Goal: Information Seeking & Learning: Learn about a topic

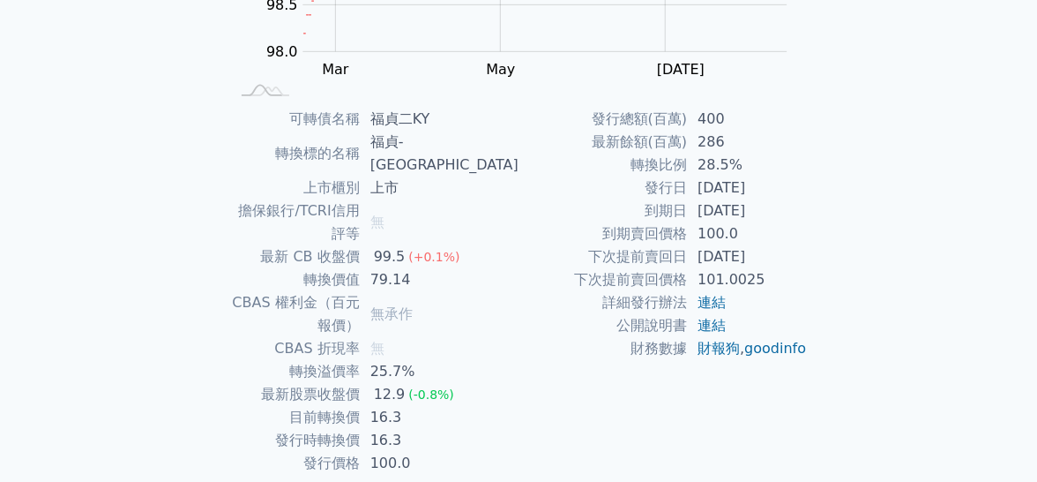
scroll to position [334, 0]
drag, startPoint x: 994, startPoint y: 153, endPoint x: 942, endPoint y: 127, distance: 58.4
click at [994, 153] on div "可轉債列表 財務數據 可轉債列表 財務數據 登入／註冊 登入／註冊 可轉債列表 › 84112 福貞二KY 84112 福貞二KY 可轉債詳細資訊 Zoom …" at bounding box center [518, 109] width 1037 height 886
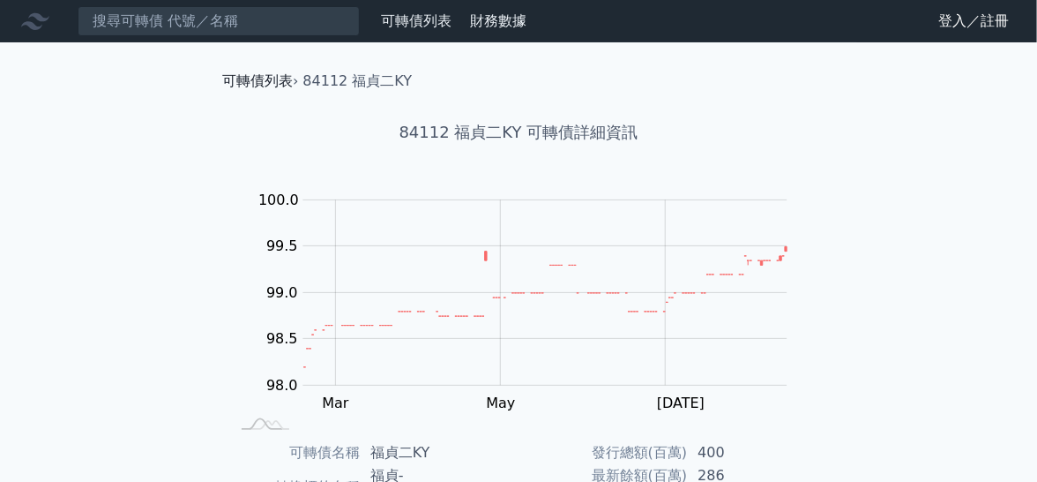
click at [239, 80] on link "可轉債列表" at bounding box center [257, 80] width 71 height 17
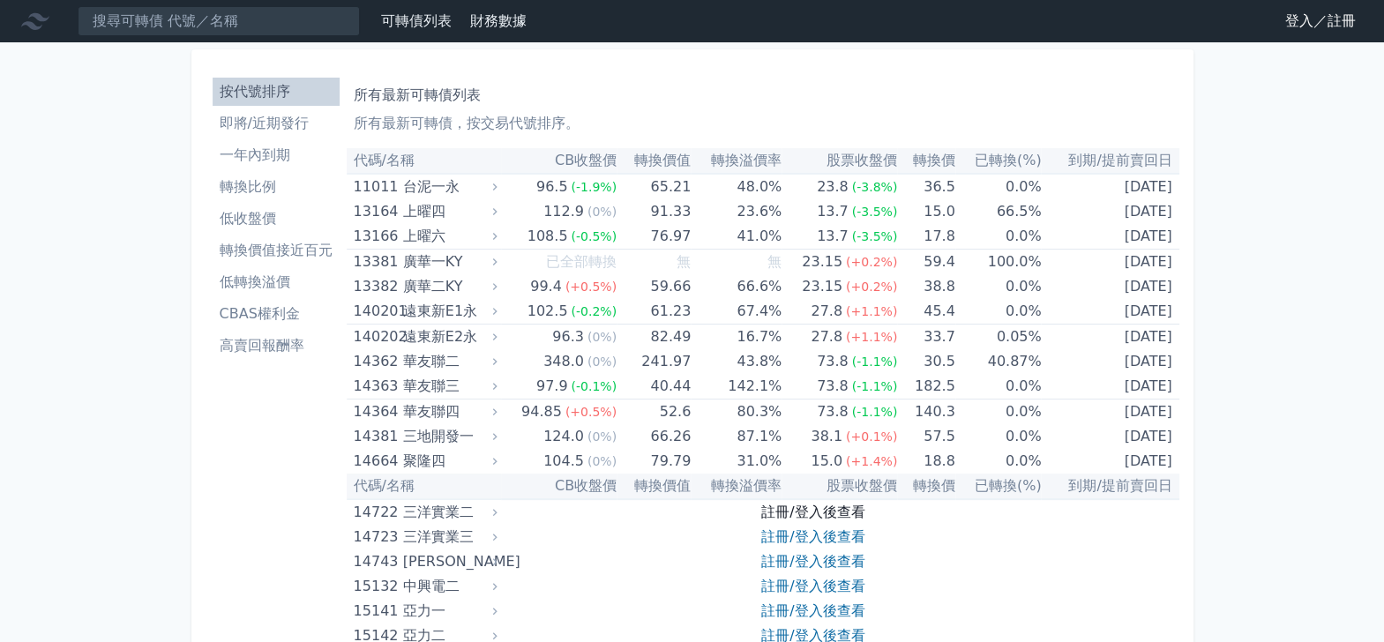
click at [772, 481] on link "註冊/登入後查看" at bounding box center [812, 512] width 103 height 17
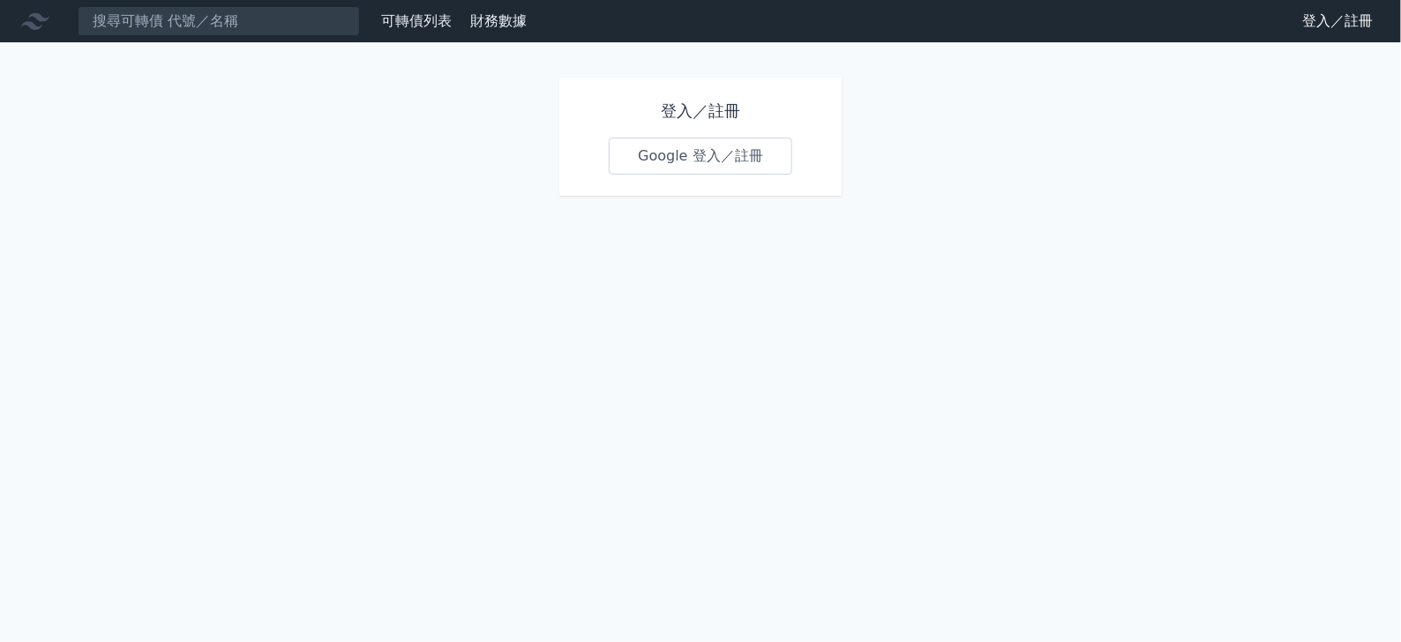
click at [715, 155] on link "Google 登入／註冊" at bounding box center [700, 156] width 183 height 37
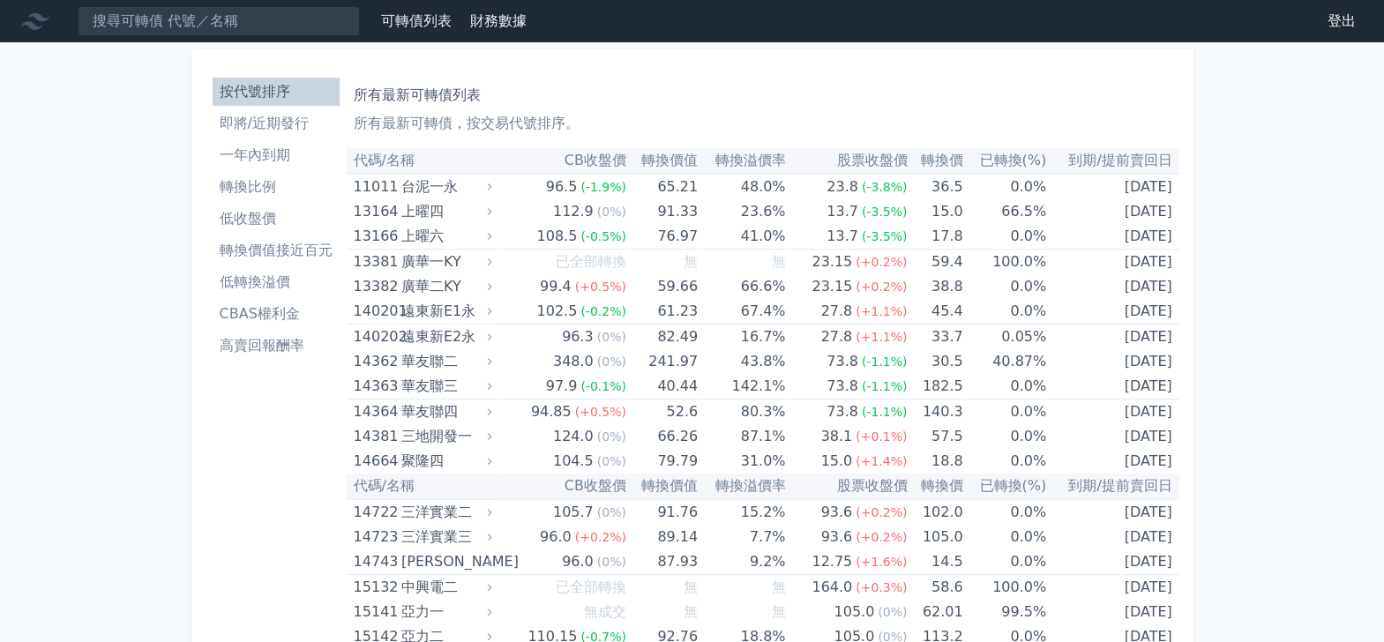
click at [566, 154] on th "CB收盤價" at bounding box center [561, 161] width 131 height 26
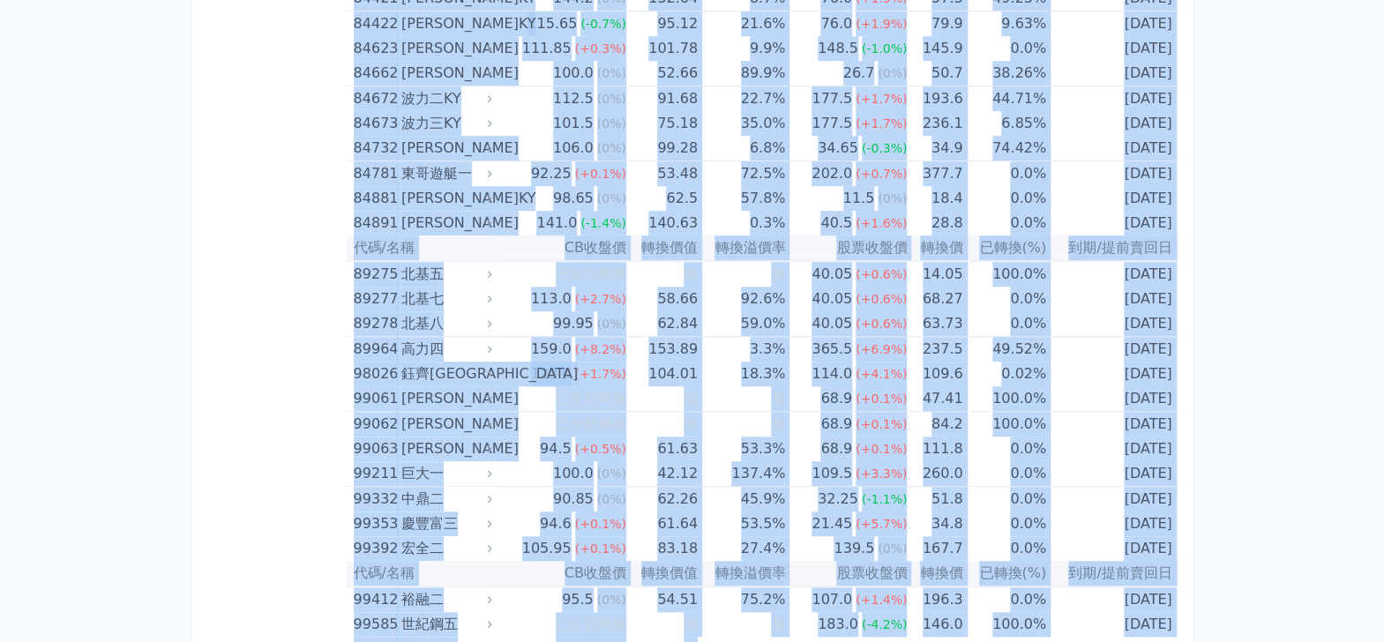
scroll to position [10394, 0]
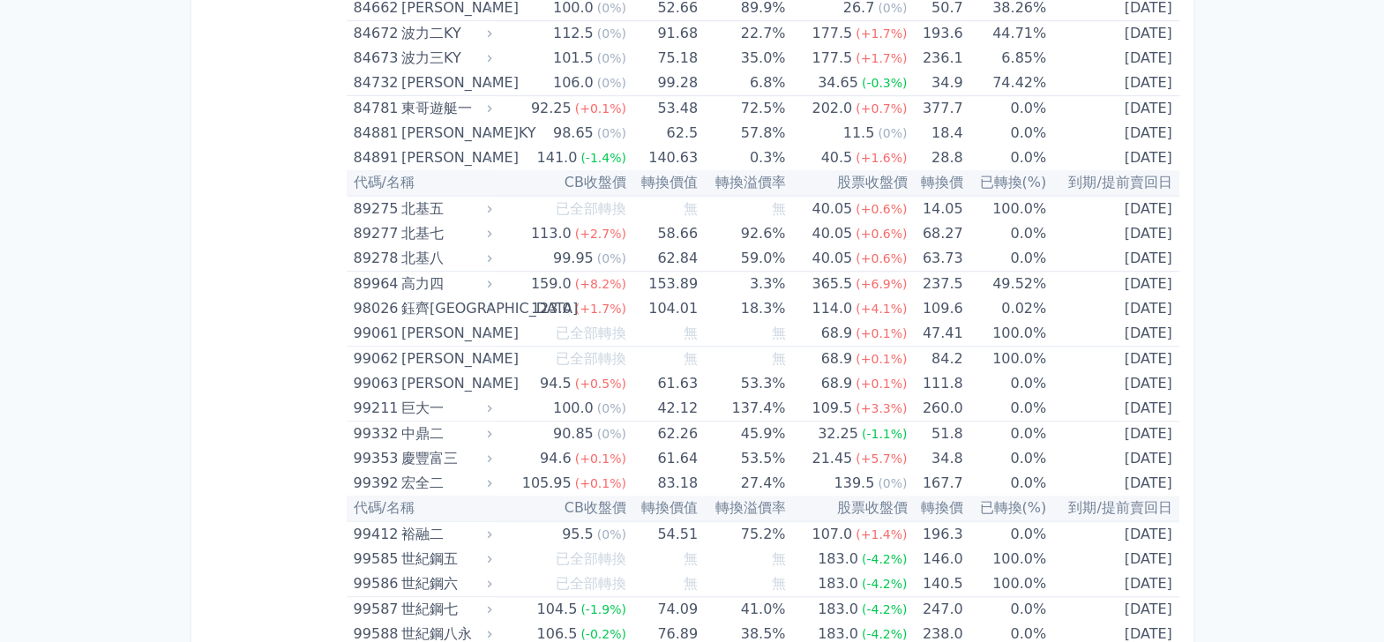
drag, startPoint x: 346, startPoint y: 157, endPoint x: 1214, endPoint y: 594, distance: 971.6
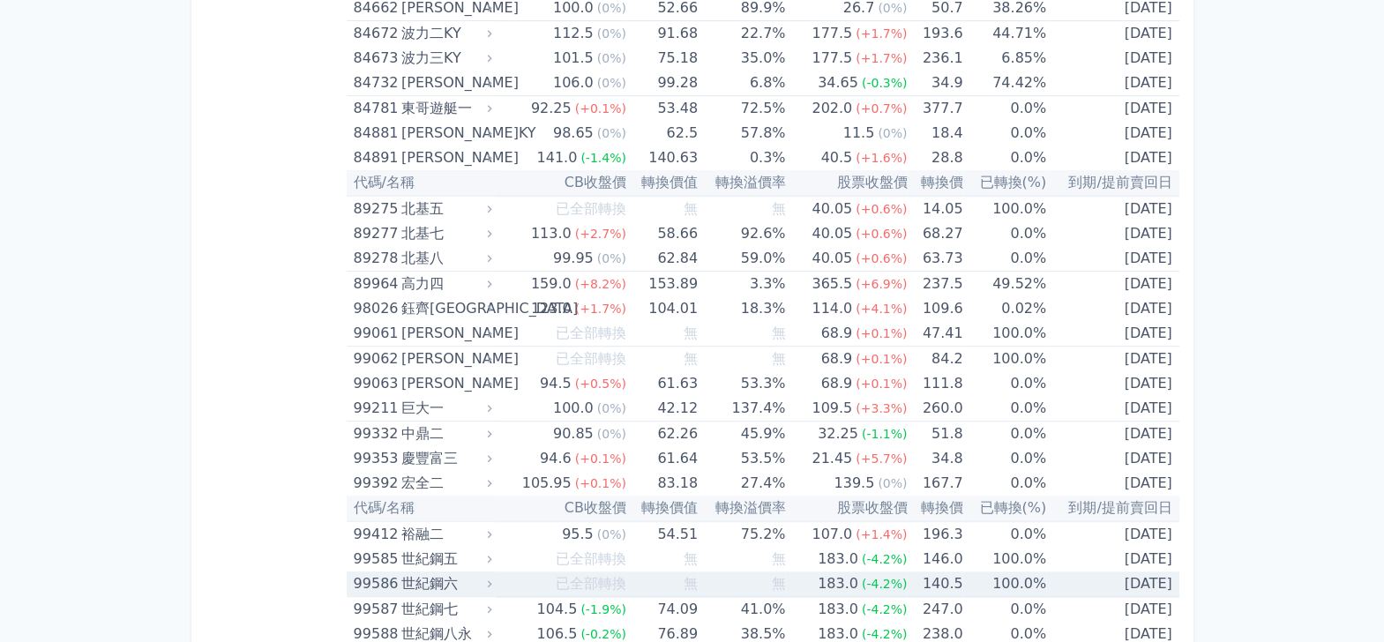
copy table
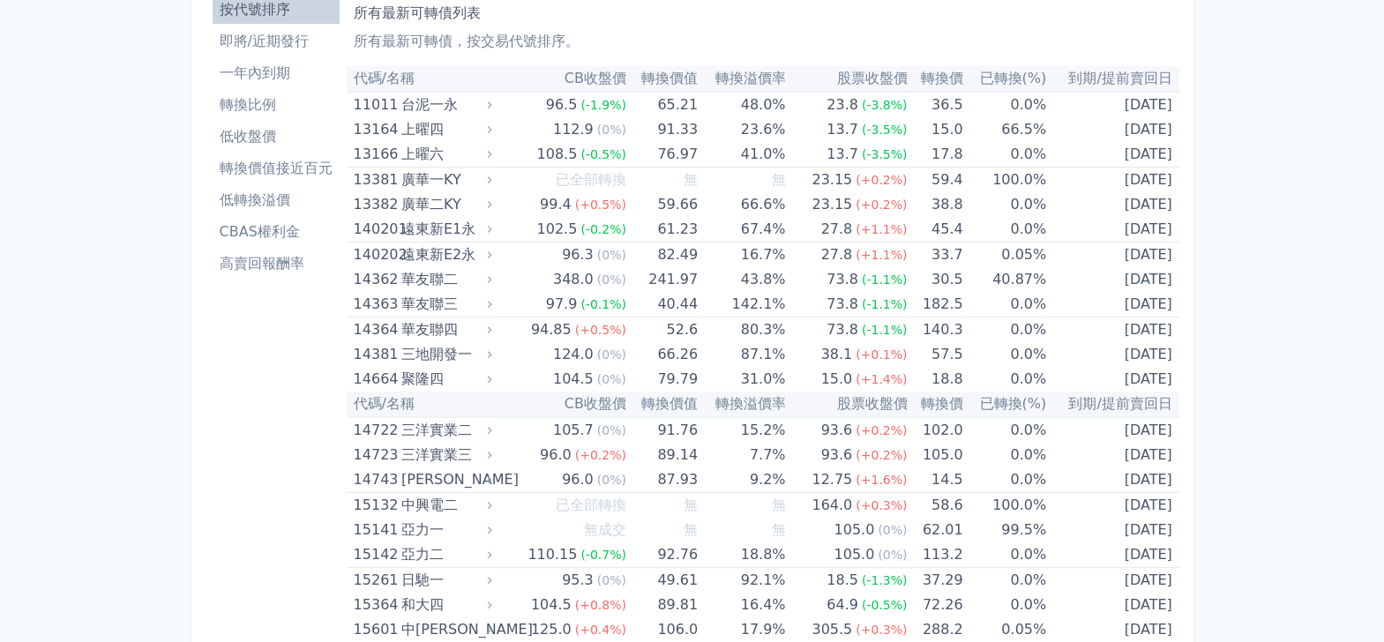
scroll to position [117, 0]
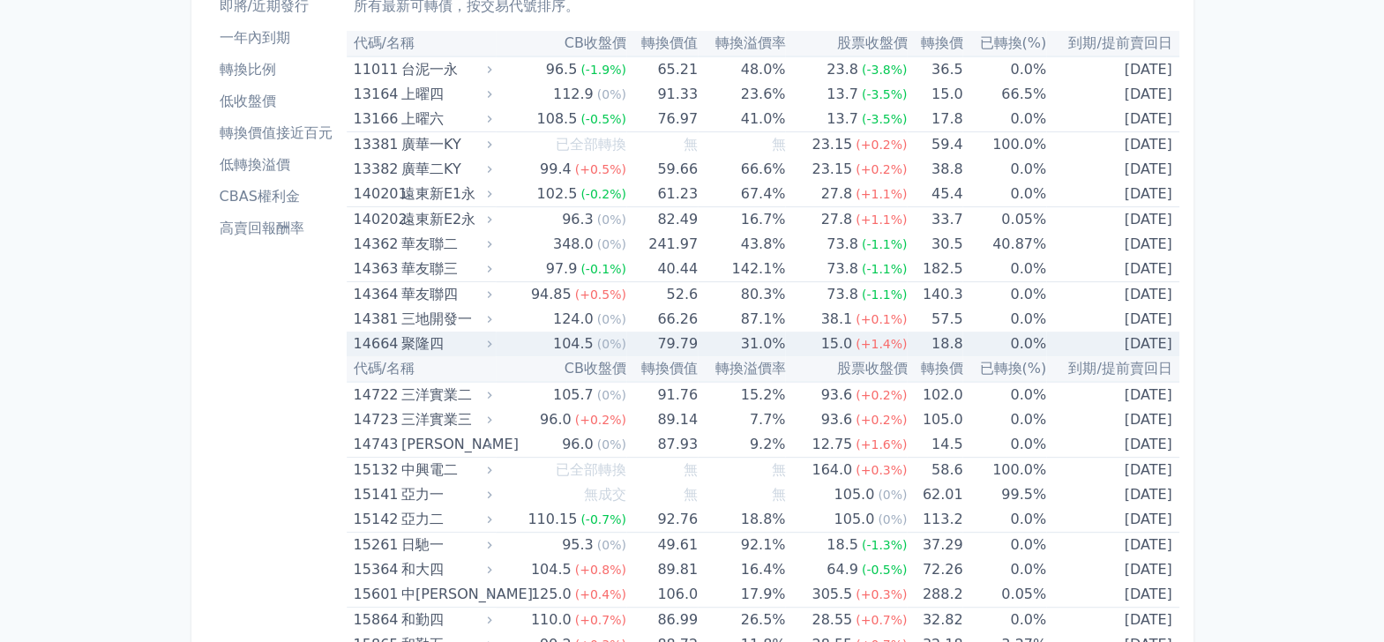
drag, startPoint x: 349, startPoint y: 41, endPoint x: 1171, endPoint y: 335, distance: 872.5
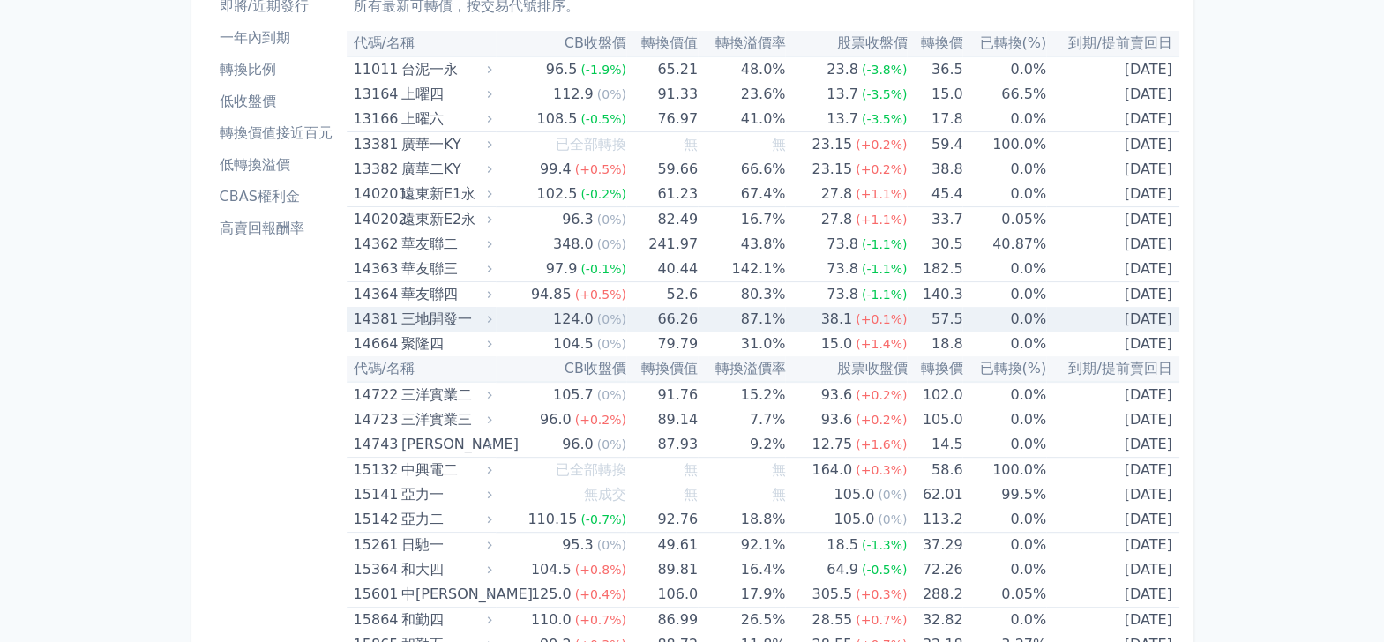
copy table "lo/ip DOlor sita conse adipi eli sed(%) do/eiusm 52744 temp 16.5 (-0.4%) 06.57 …"
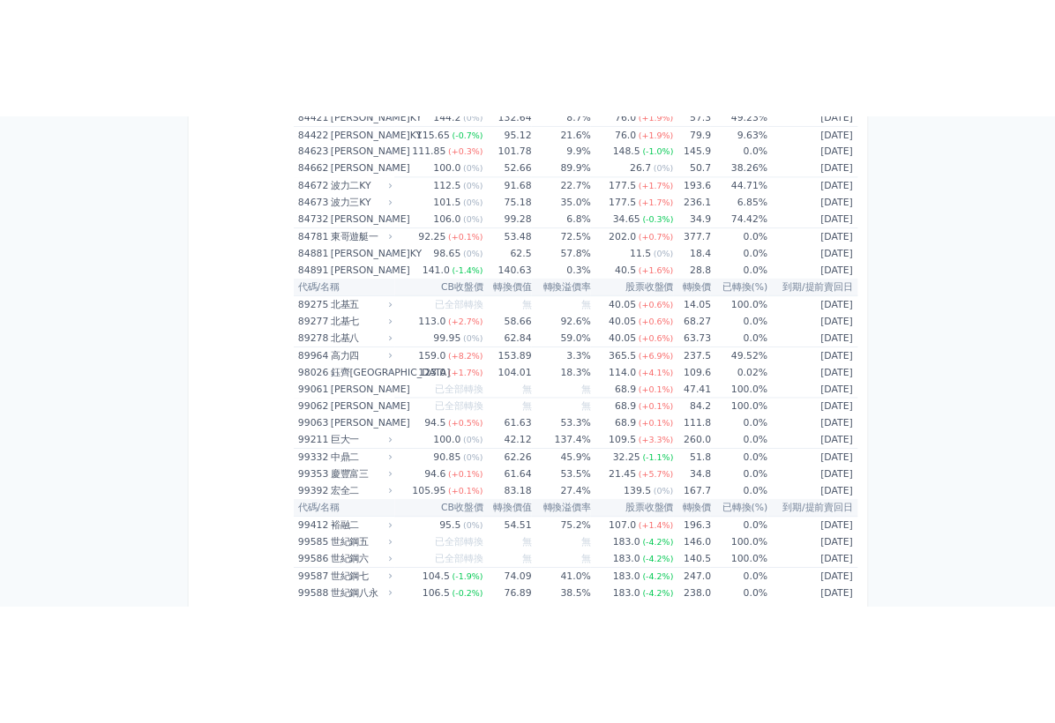
scroll to position [10333, 0]
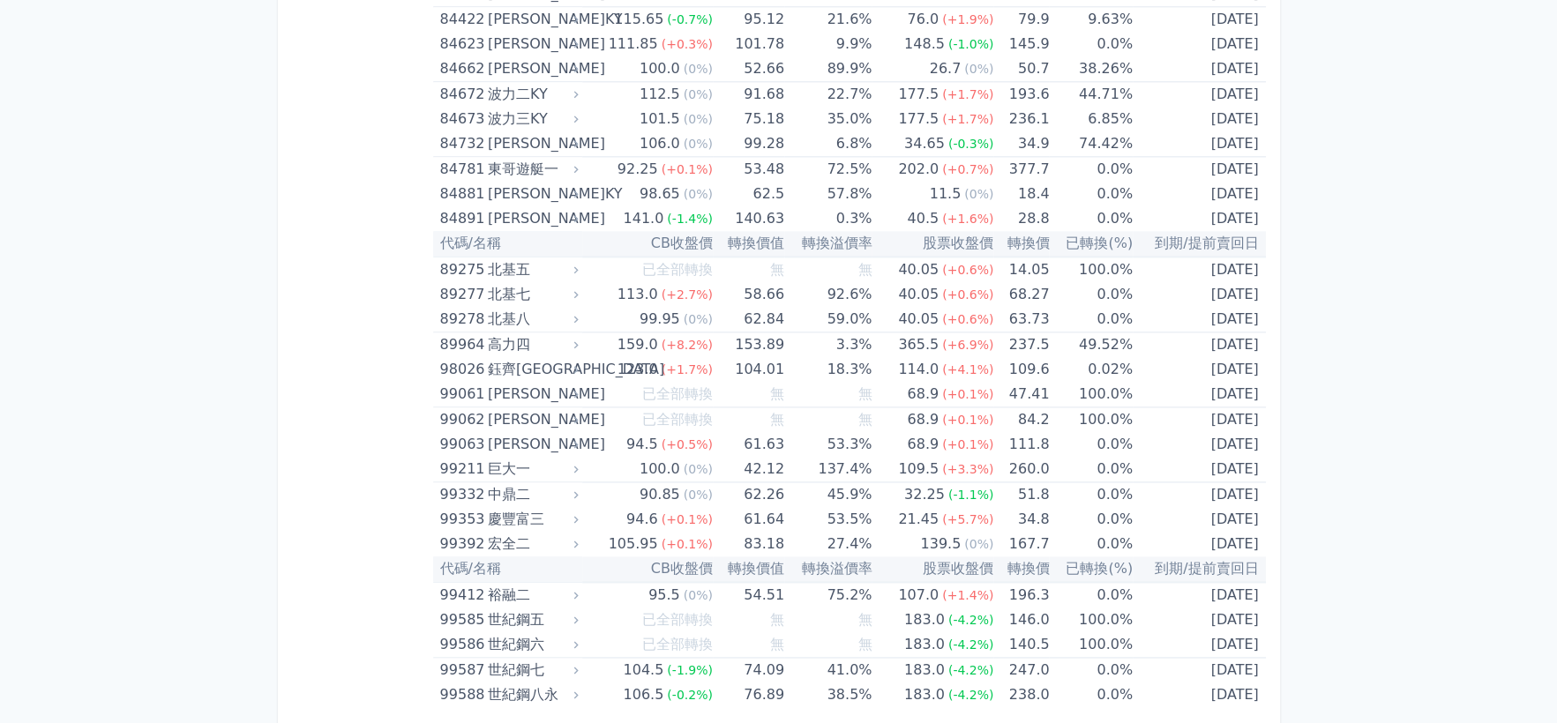
drag, startPoint x: 436, startPoint y: 153, endPoint x: 1280, endPoint y: 689, distance: 1000.1
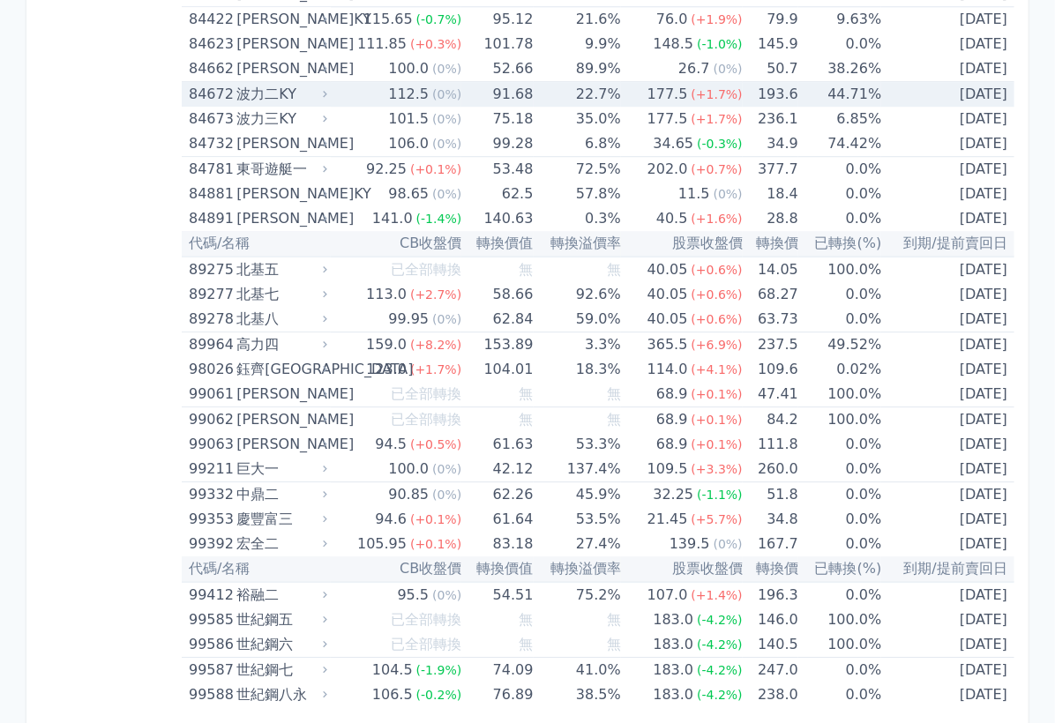
copy table
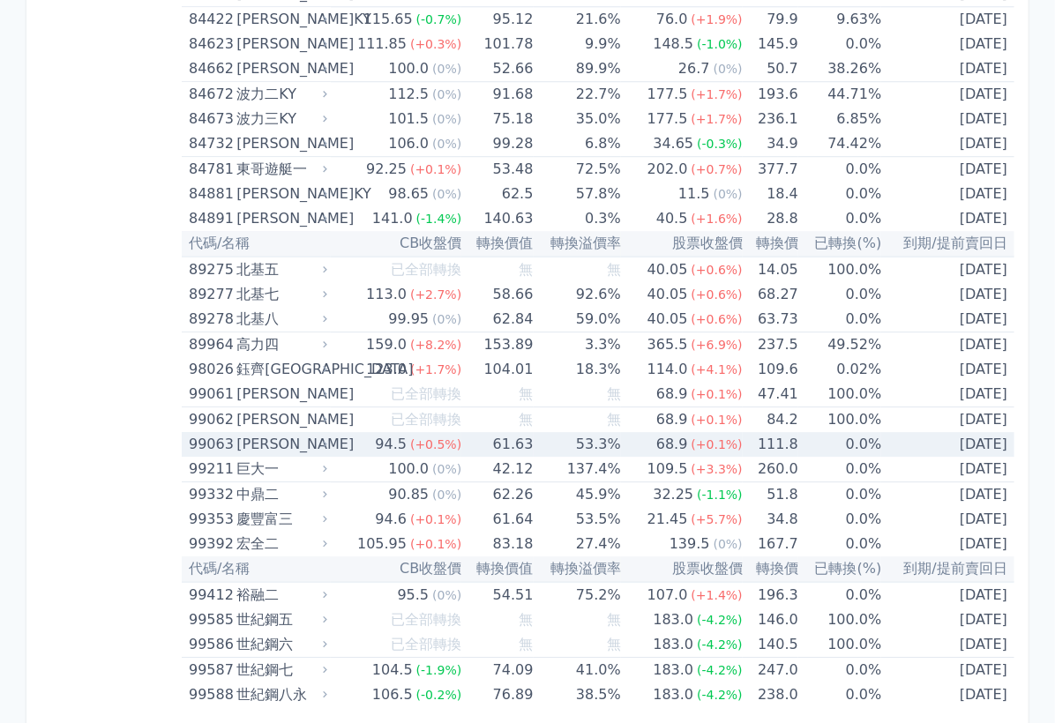
click at [566, 432] on td "53.3%" at bounding box center [577, 444] width 87 height 25
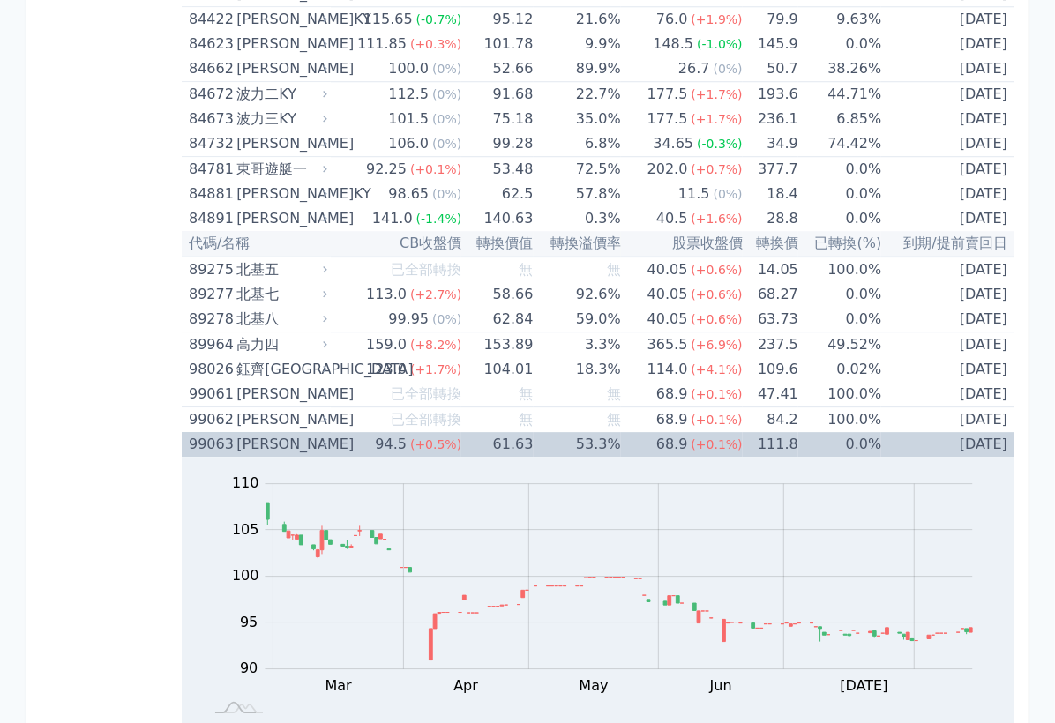
scroll to position [10730, 0]
